Goal: Navigation & Orientation: Find specific page/section

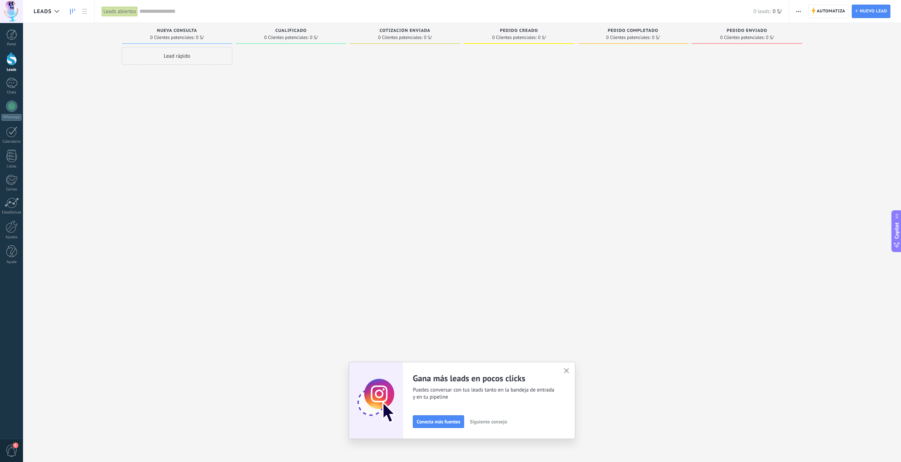
click at [568, 371] on icon "button" at bounding box center [566, 370] width 5 height 5
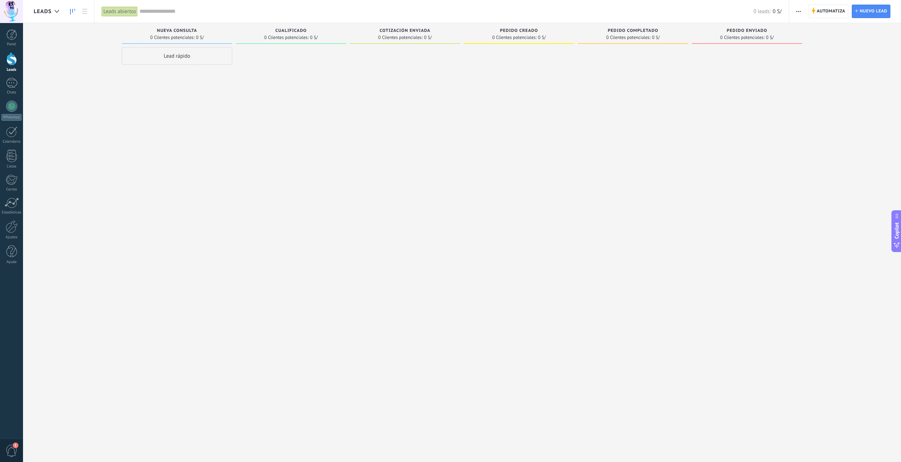
click at [7, 57] on div at bounding box center [11, 58] width 11 height 13
click at [56, 15] on div at bounding box center [57, 12] width 12 height 14
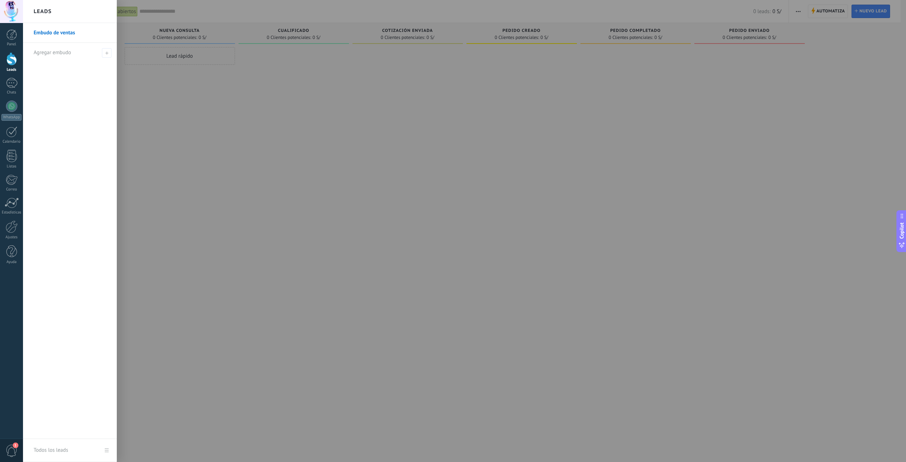
click at [347, 147] on div at bounding box center [476, 231] width 906 height 462
